Goal: Task Accomplishment & Management: Manage account settings

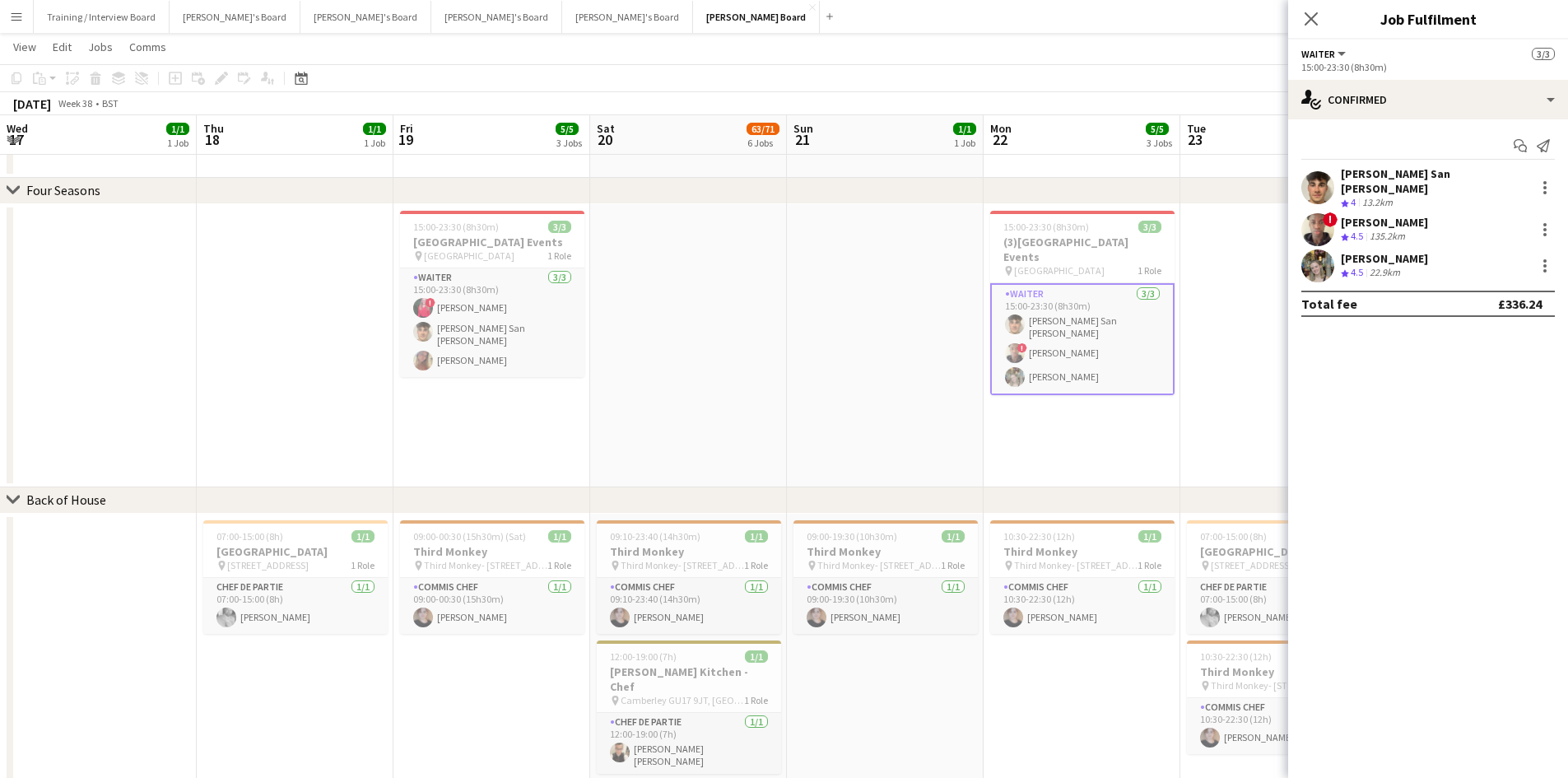
scroll to position [0, 640]
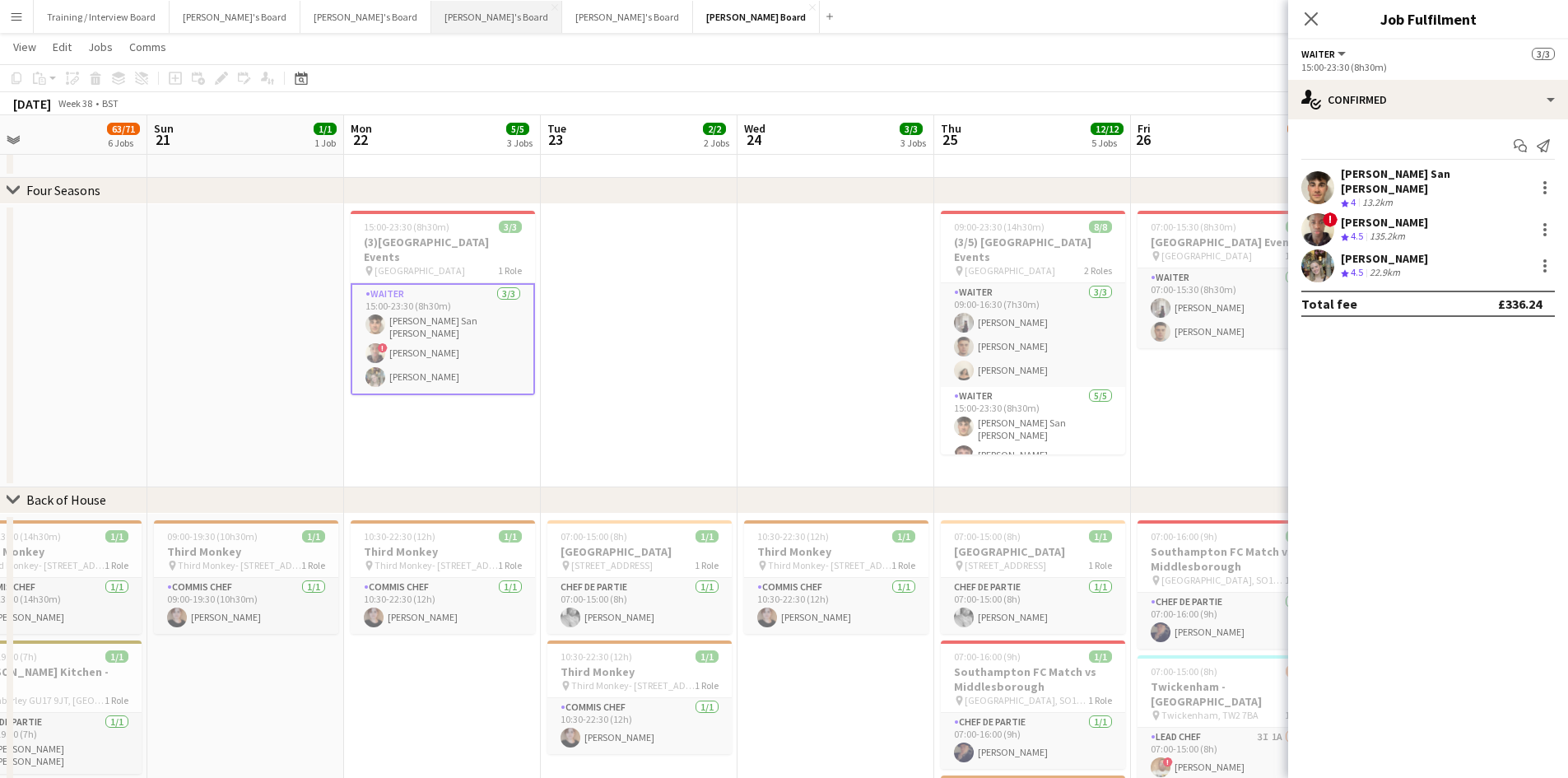
click at [431, 23] on button "[PERSON_NAME]'s Board Close" at bounding box center [496, 17] width 131 height 32
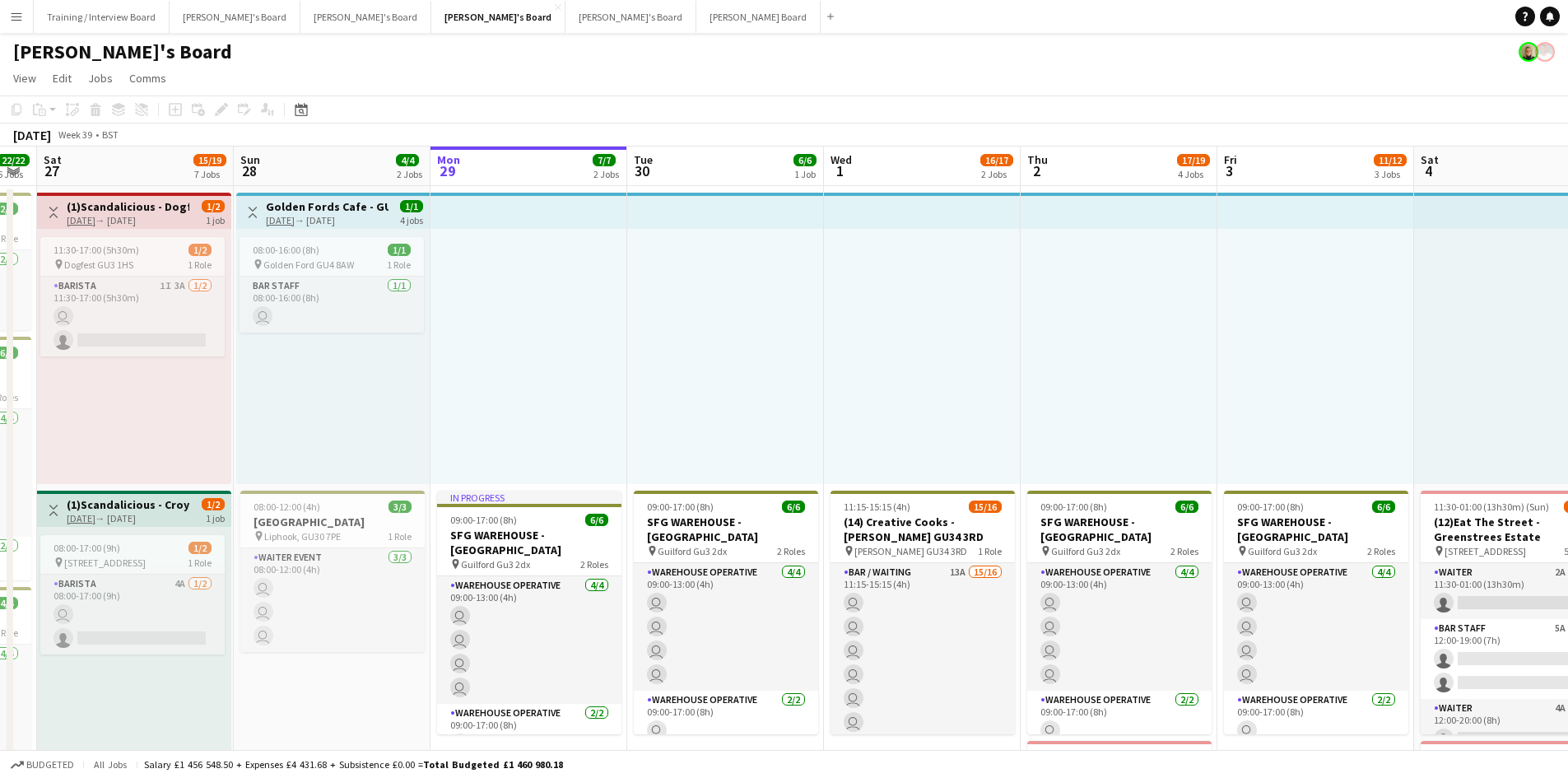
drag, startPoint x: 213, startPoint y: 173, endPoint x: 730, endPoint y: 174, distance: 517.0
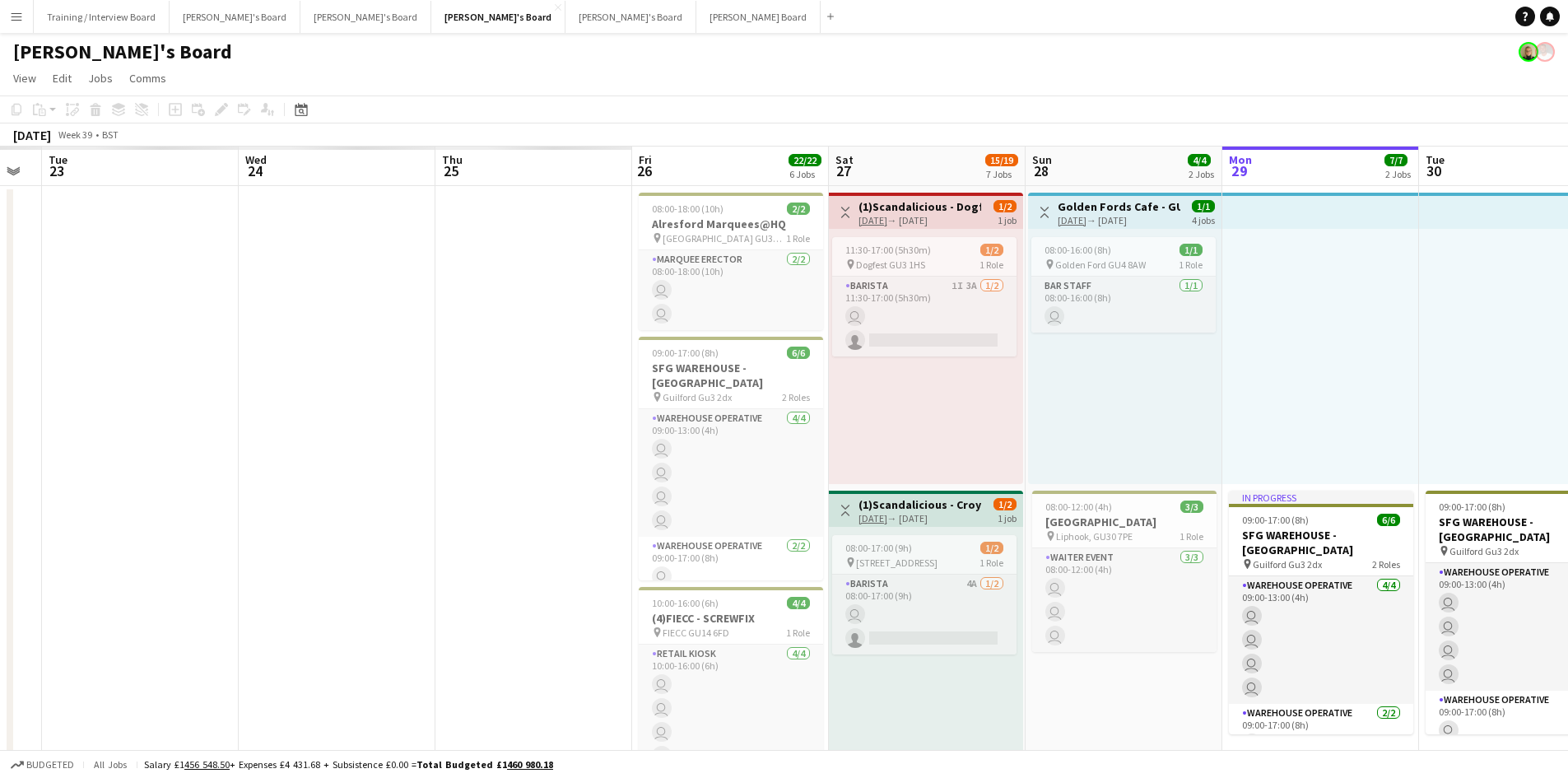
drag, startPoint x: 505, startPoint y: 176, endPoint x: 487, endPoint y: 173, distance: 18.2
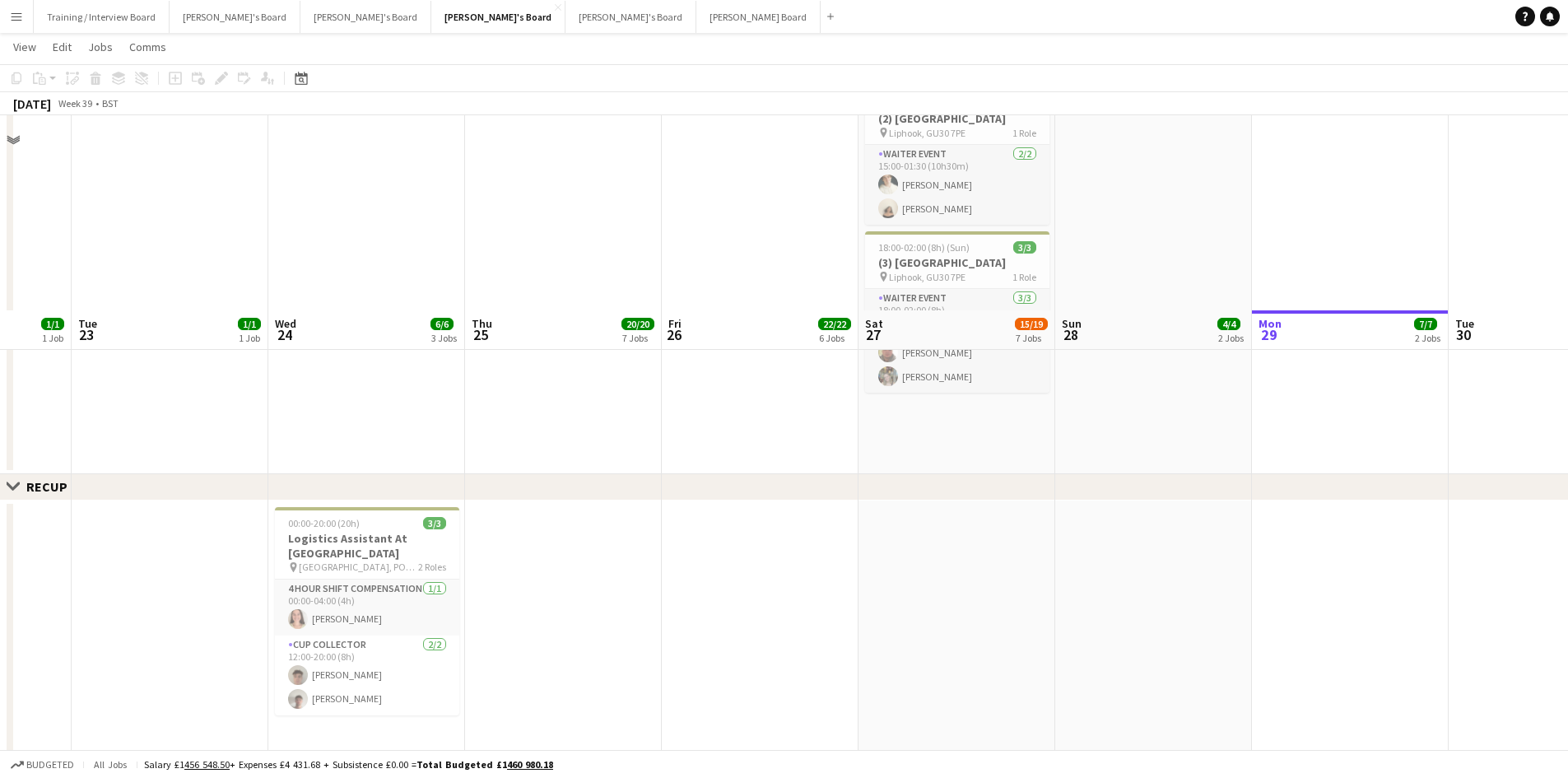
scroll to position [1482, 0]
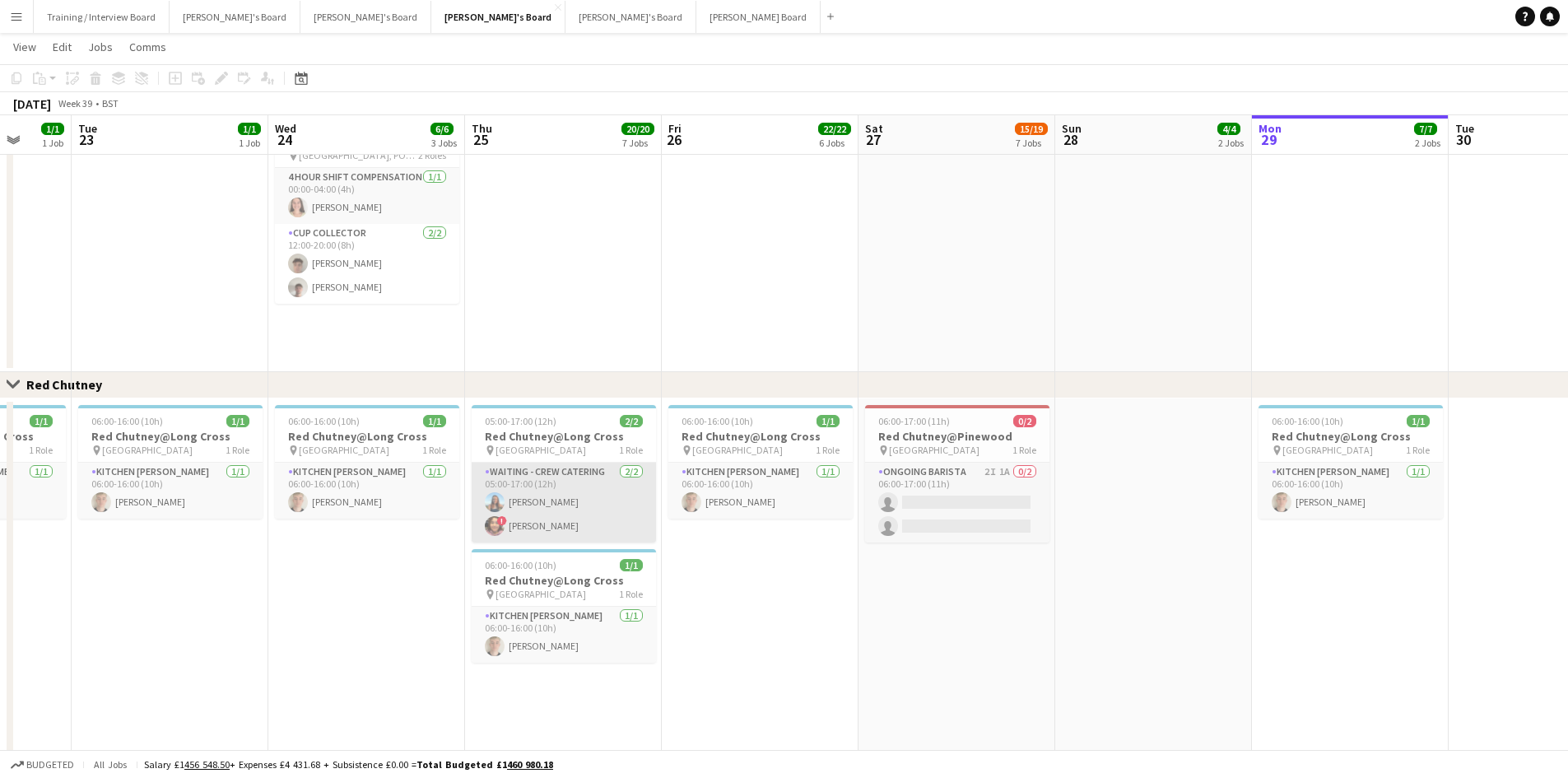
click at [560, 523] on app-card-role "Waiting - Crew Catering [DATE] 05:00-17:00 (12h) [PERSON_NAME] ! [PERSON_NAME]" at bounding box center [563, 502] width 184 height 80
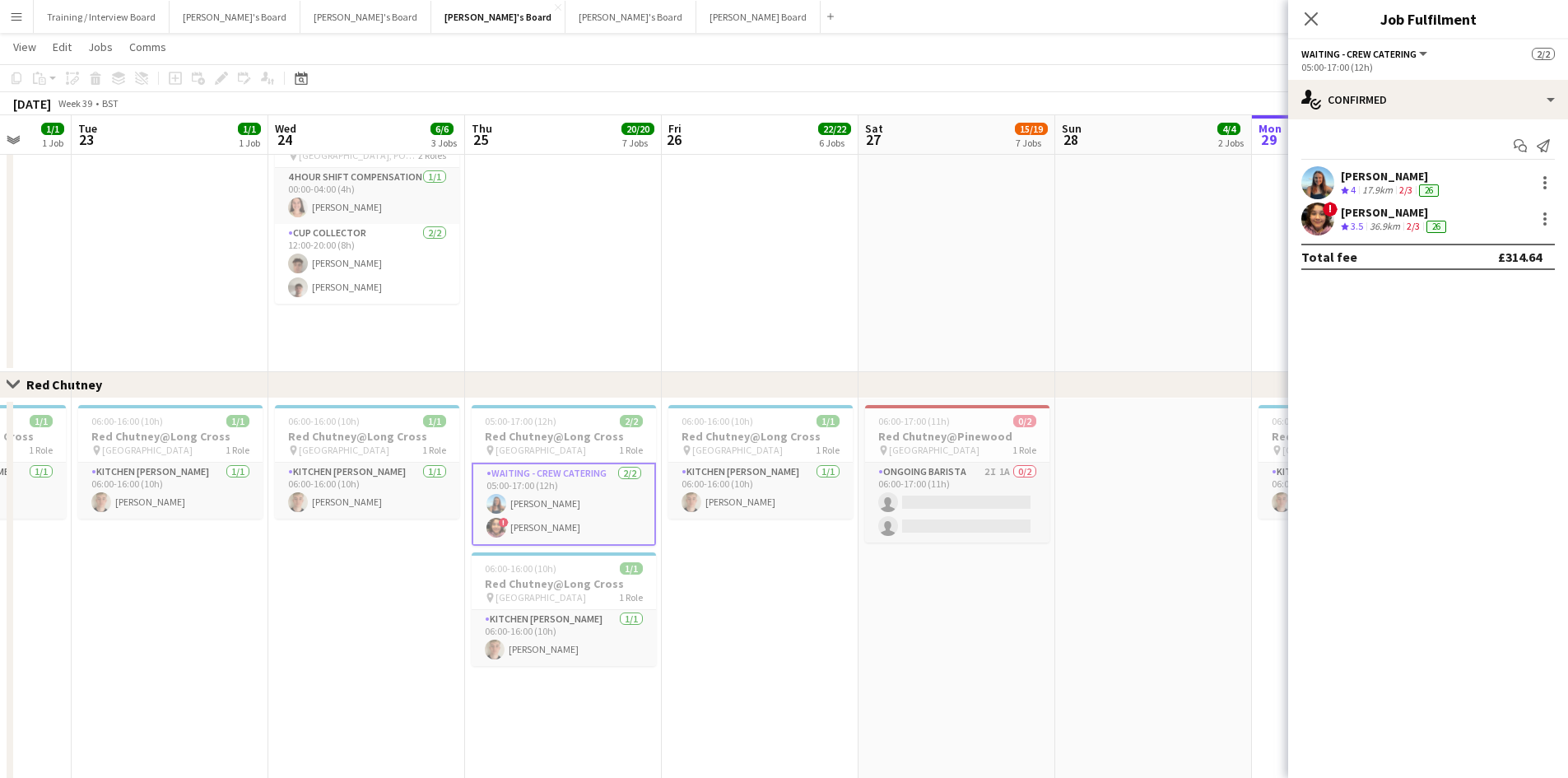
click at [1535, 214] on div at bounding box center [1543, 218] width 23 height 20
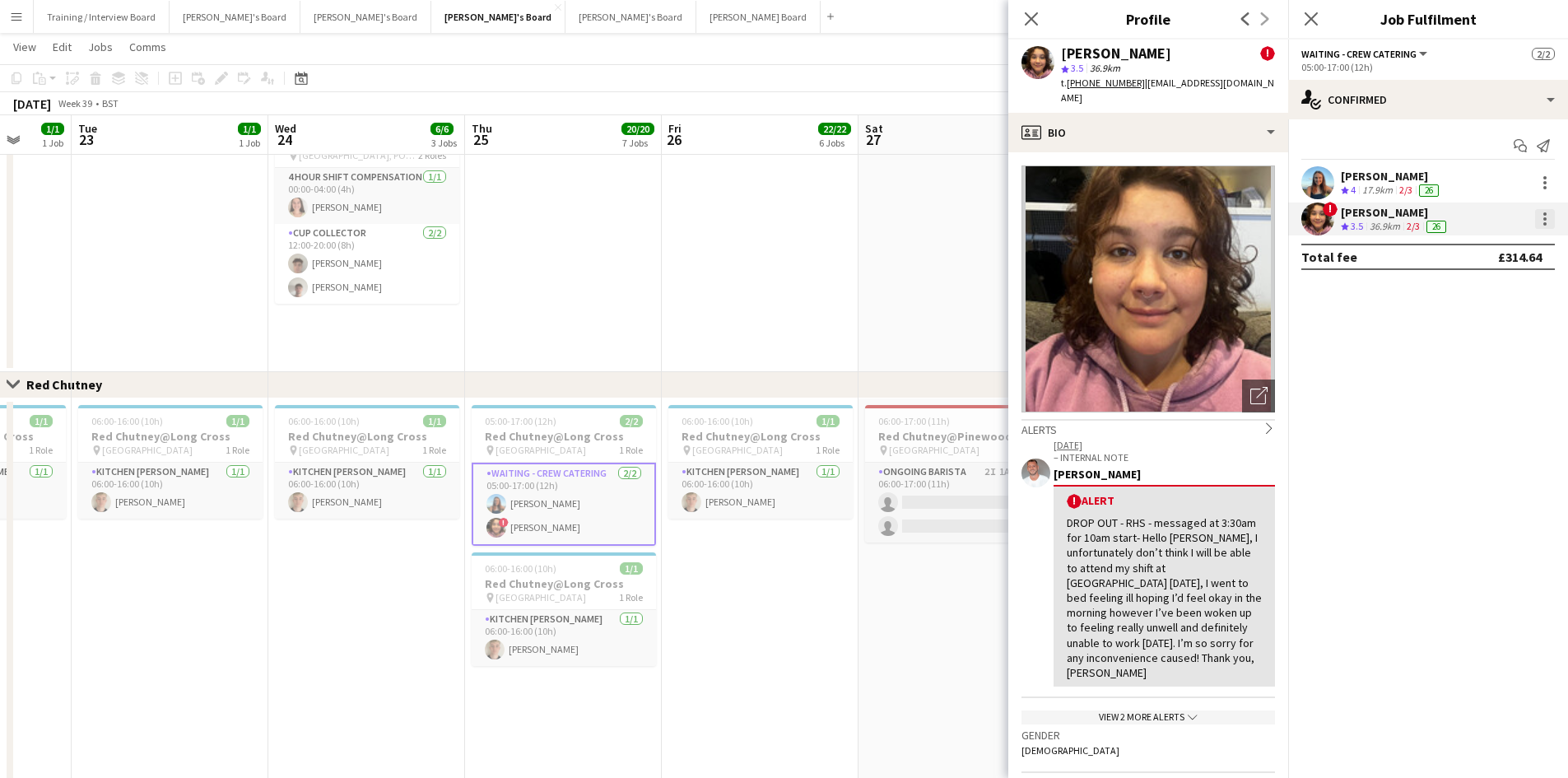
click at [1548, 220] on div at bounding box center [1545, 218] width 20 height 20
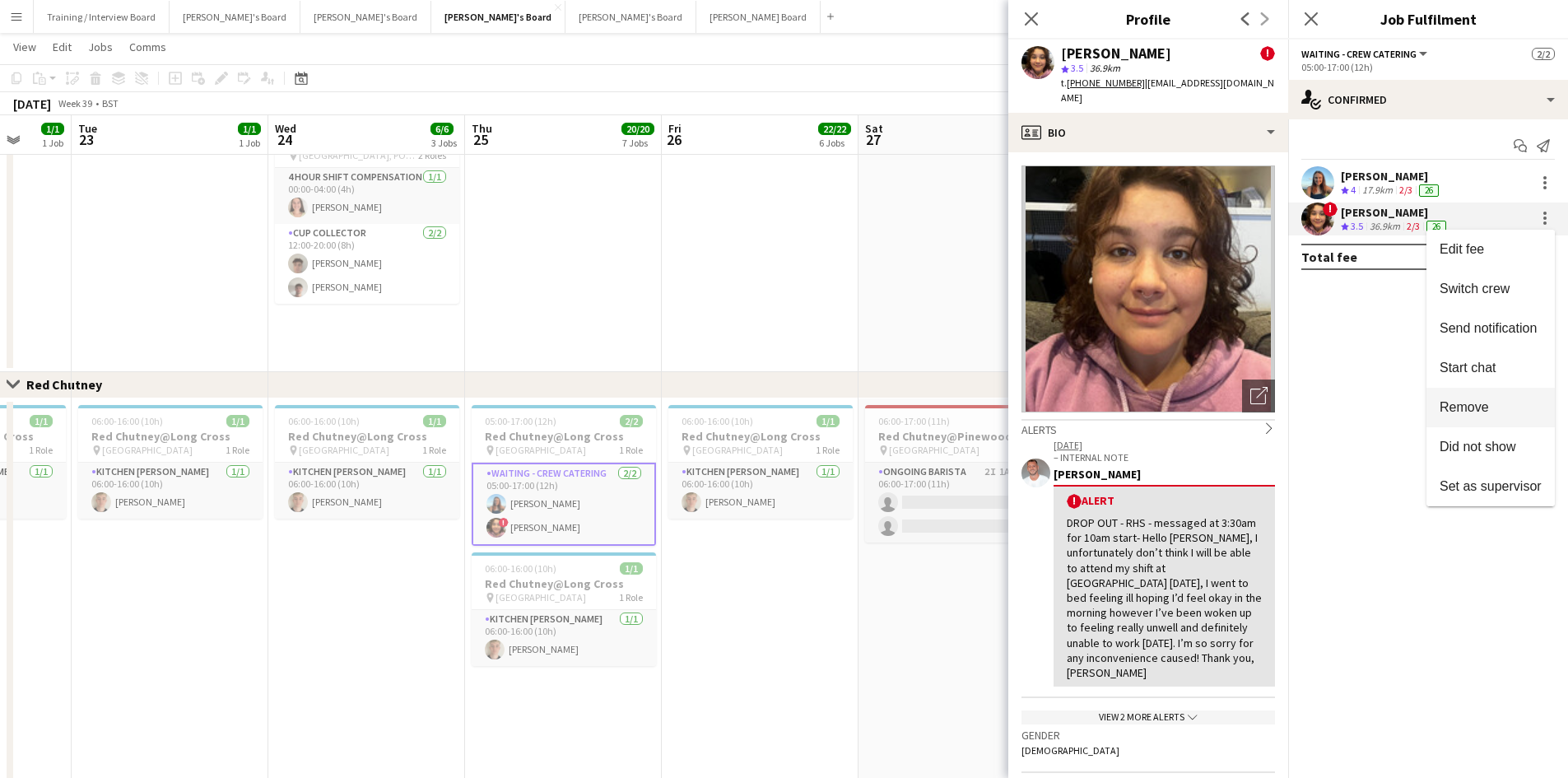
click at [1490, 415] on span "Remove" at bounding box center [1491, 407] width 102 height 14
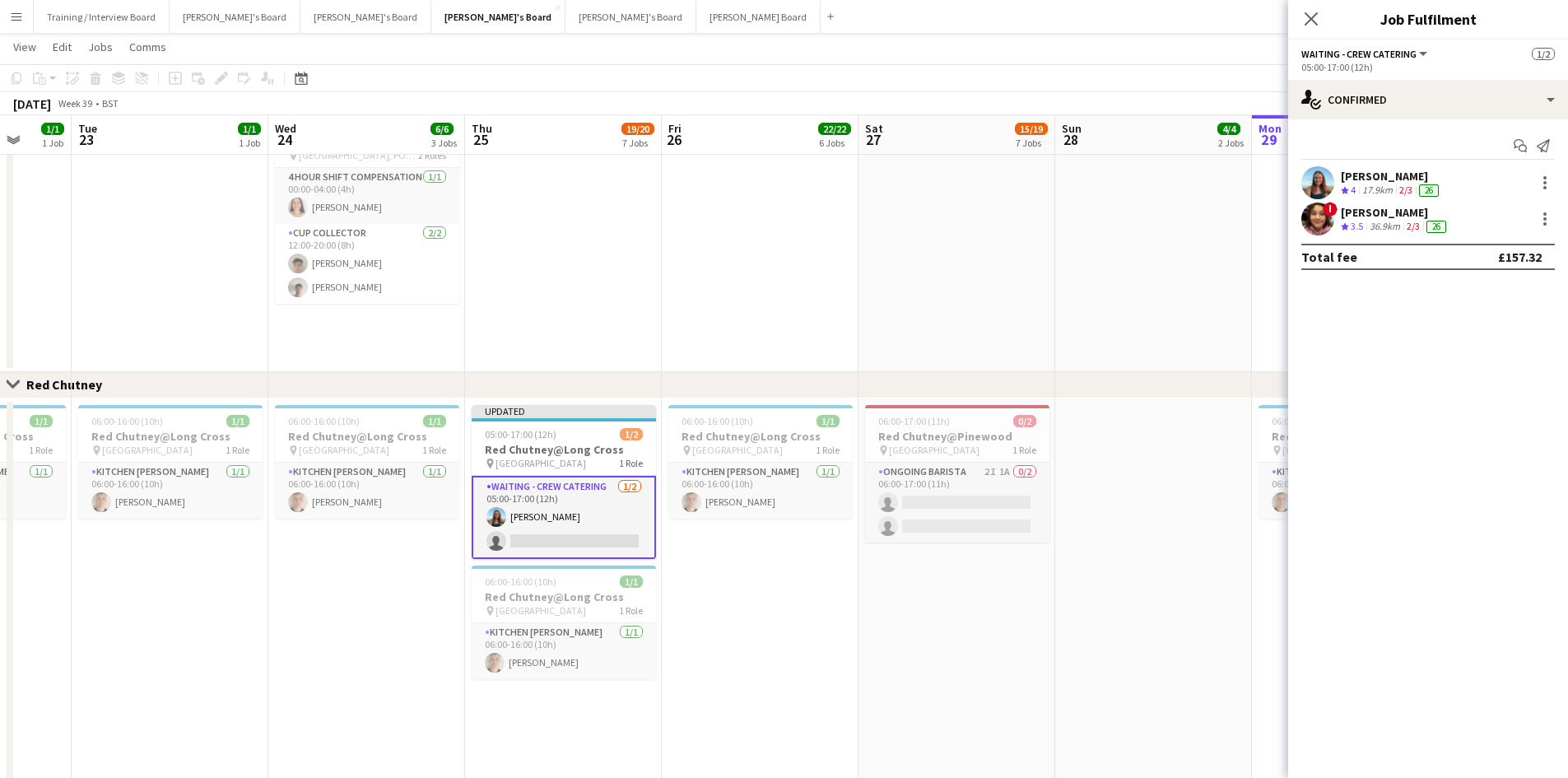
click at [993, 88] on app-toolbar "Copy Paste Paste Ctrl+V Paste with crew Ctrl+Shift+V Paste linked Job [GEOGRAPH…" at bounding box center [784, 78] width 1568 height 28
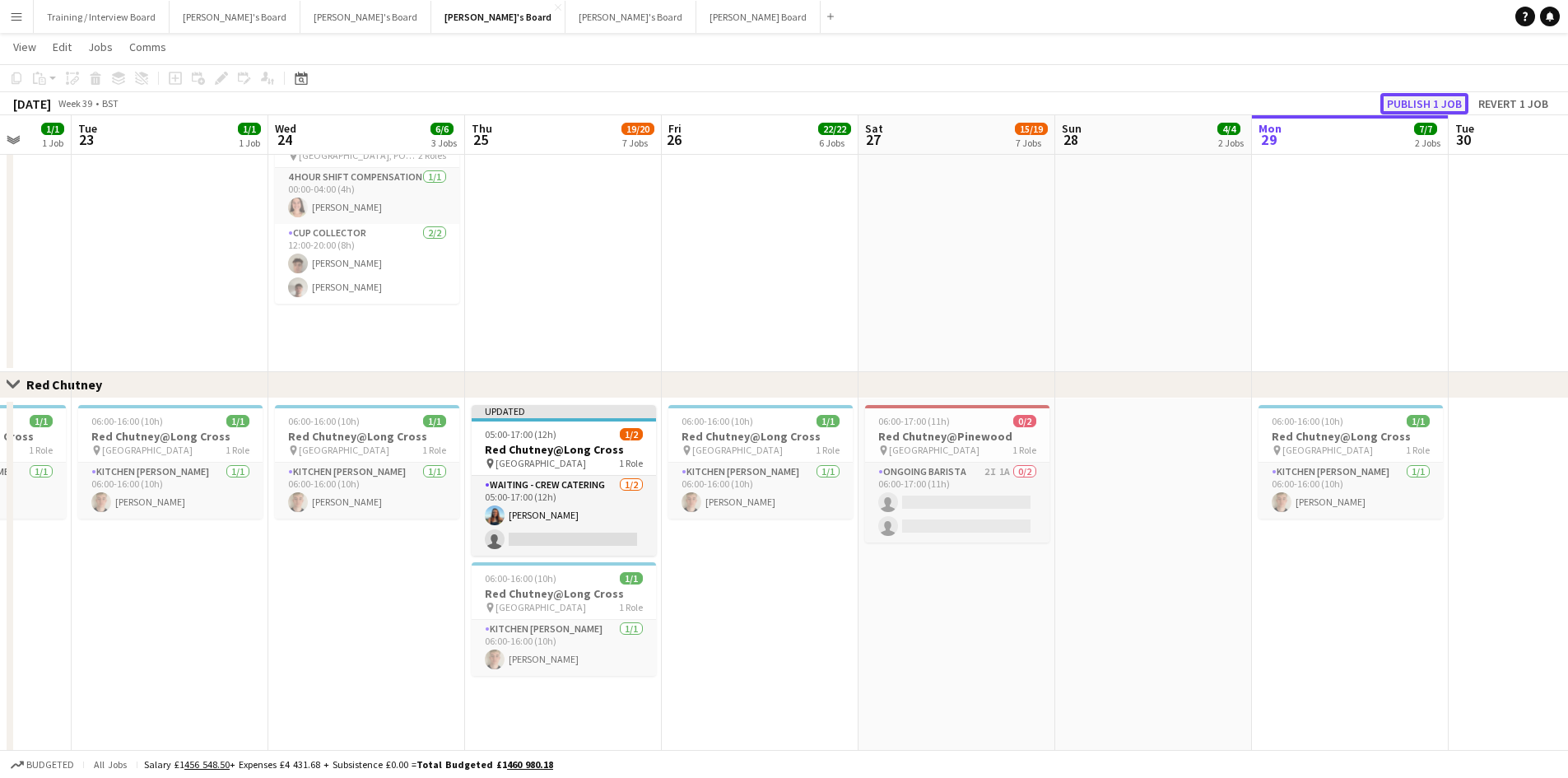
click at [1447, 101] on button "Publish 1 job" at bounding box center [1425, 104] width 88 height 21
